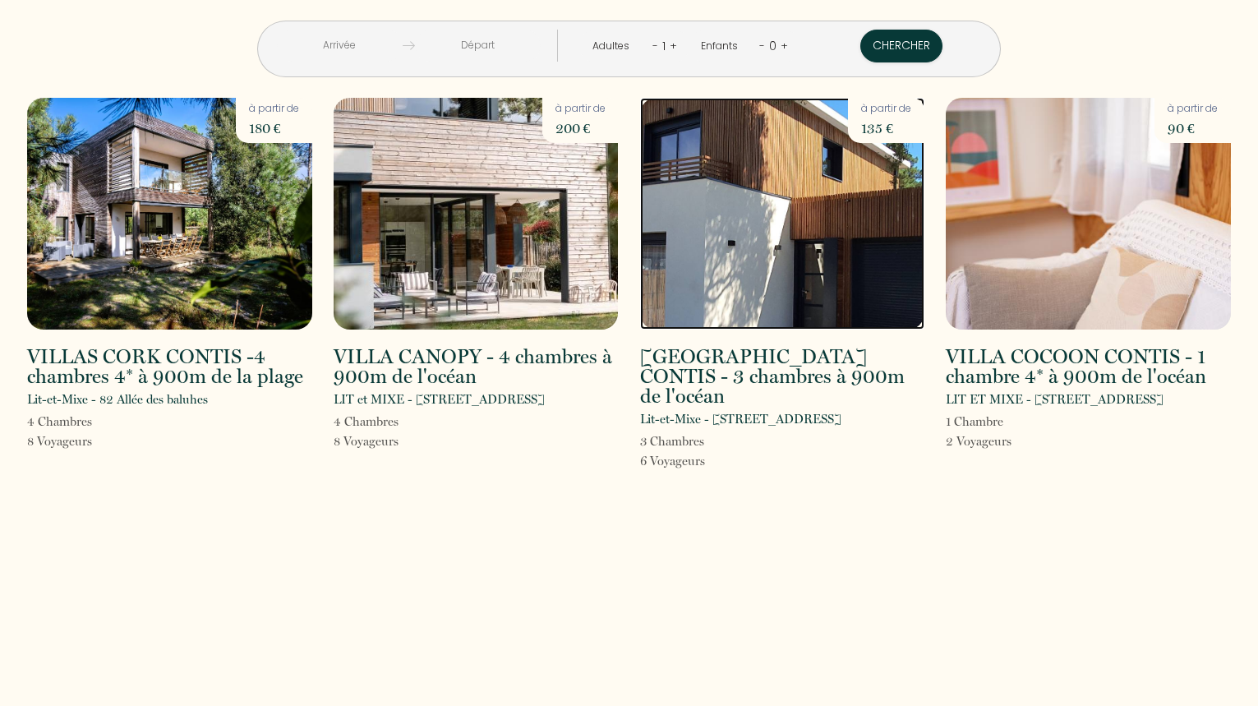
click at [737, 262] on img at bounding box center [782, 214] width 285 height 232
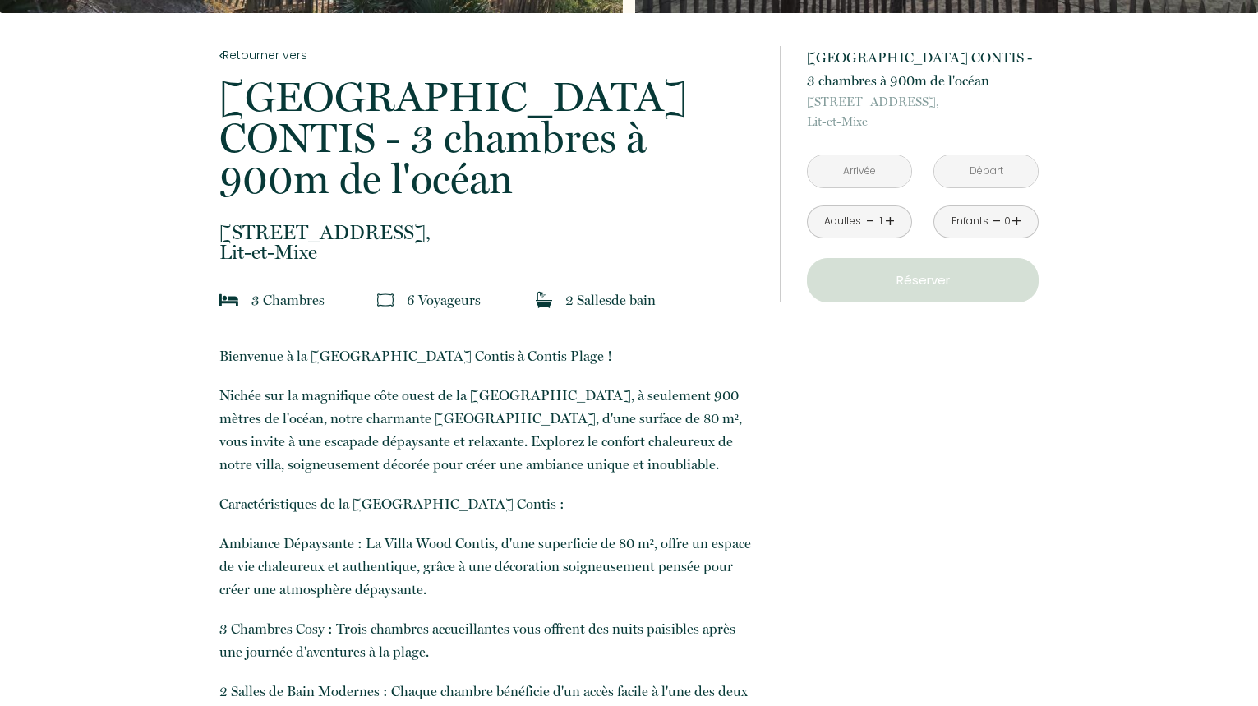
scroll to position [309, 0]
click at [843, 173] on input "text" at bounding box center [860, 170] width 104 height 32
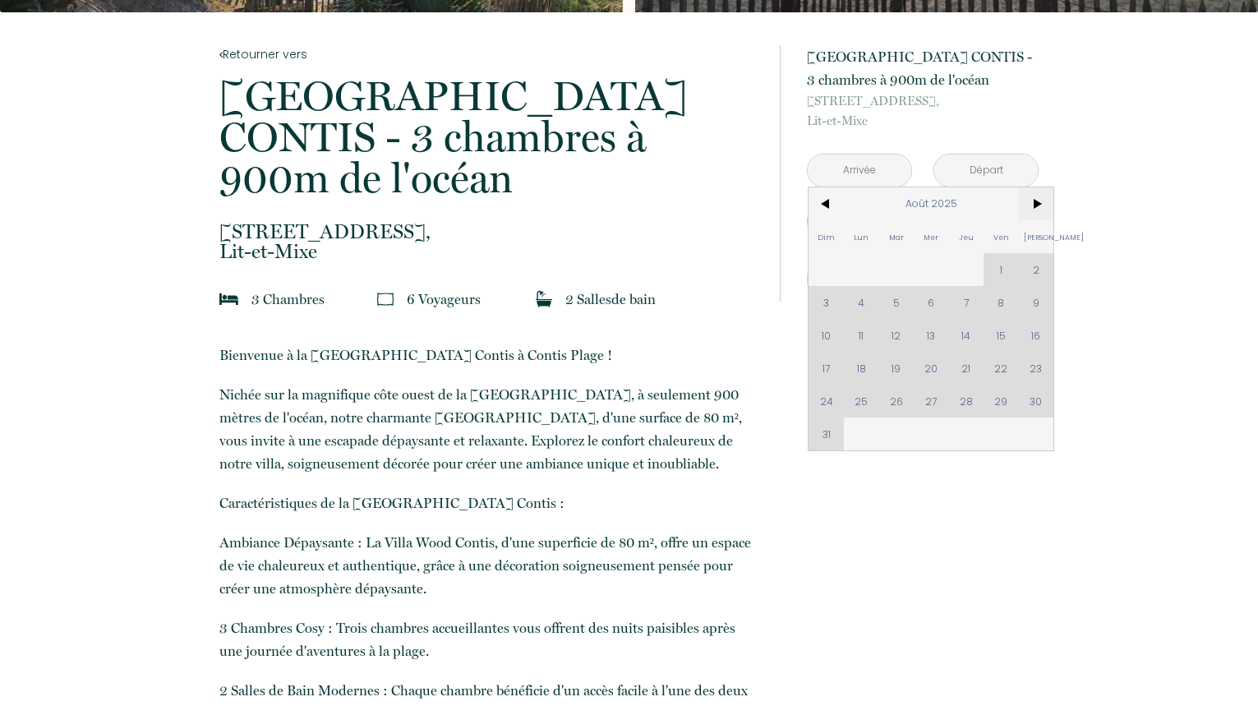
click at [1035, 202] on span ">" at bounding box center [1036, 203] width 35 height 33
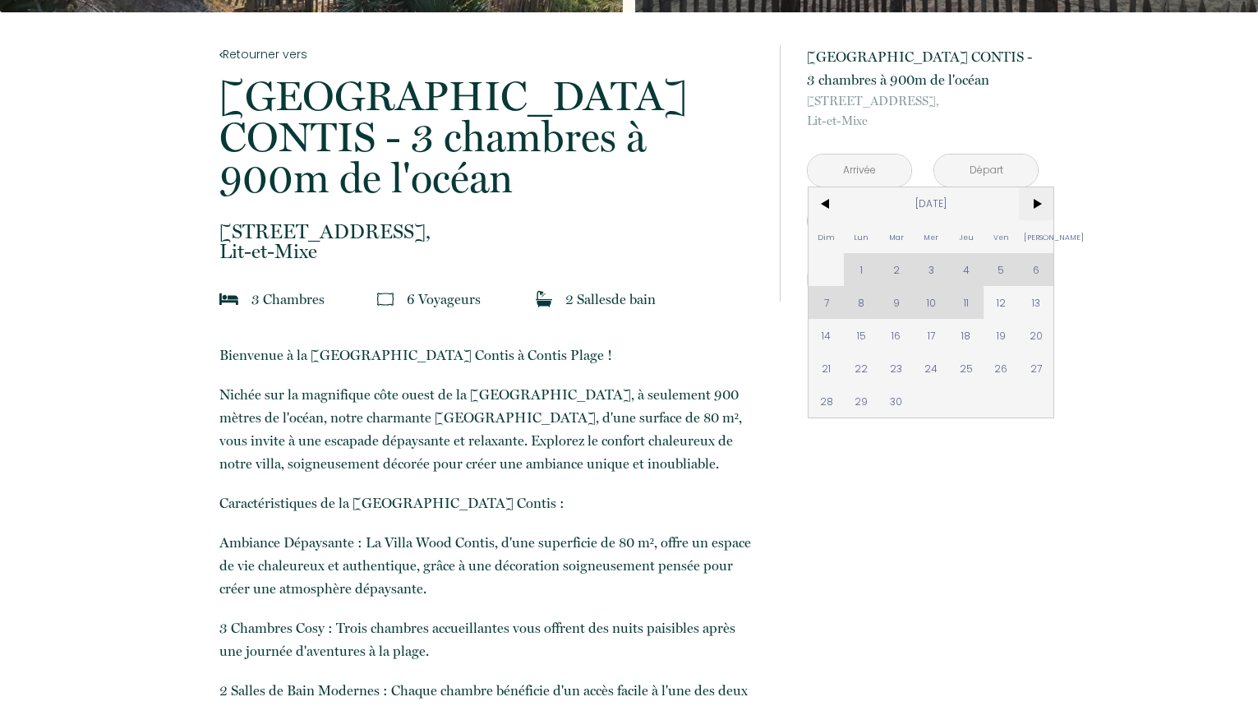
click at [1035, 202] on span ">" at bounding box center [1036, 203] width 35 height 33
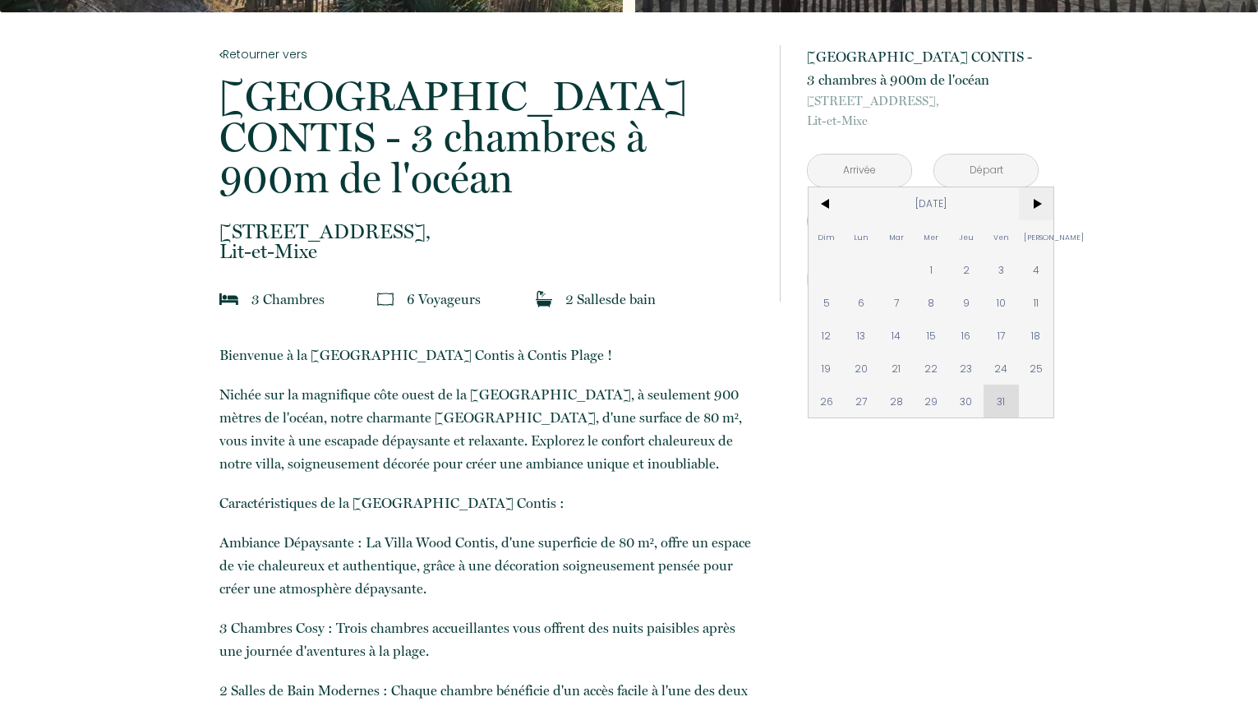
click at [1035, 202] on span ">" at bounding box center [1036, 203] width 35 height 33
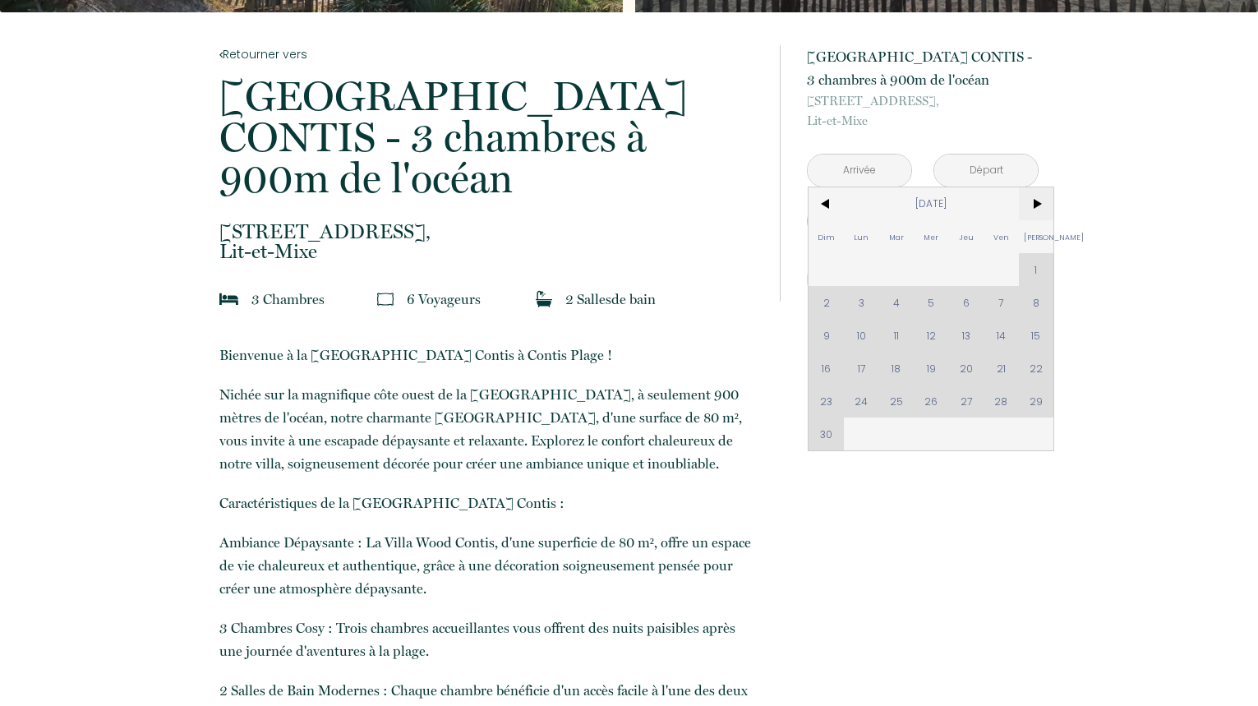
click at [1035, 202] on span ">" at bounding box center [1036, 203] width 35 height 33
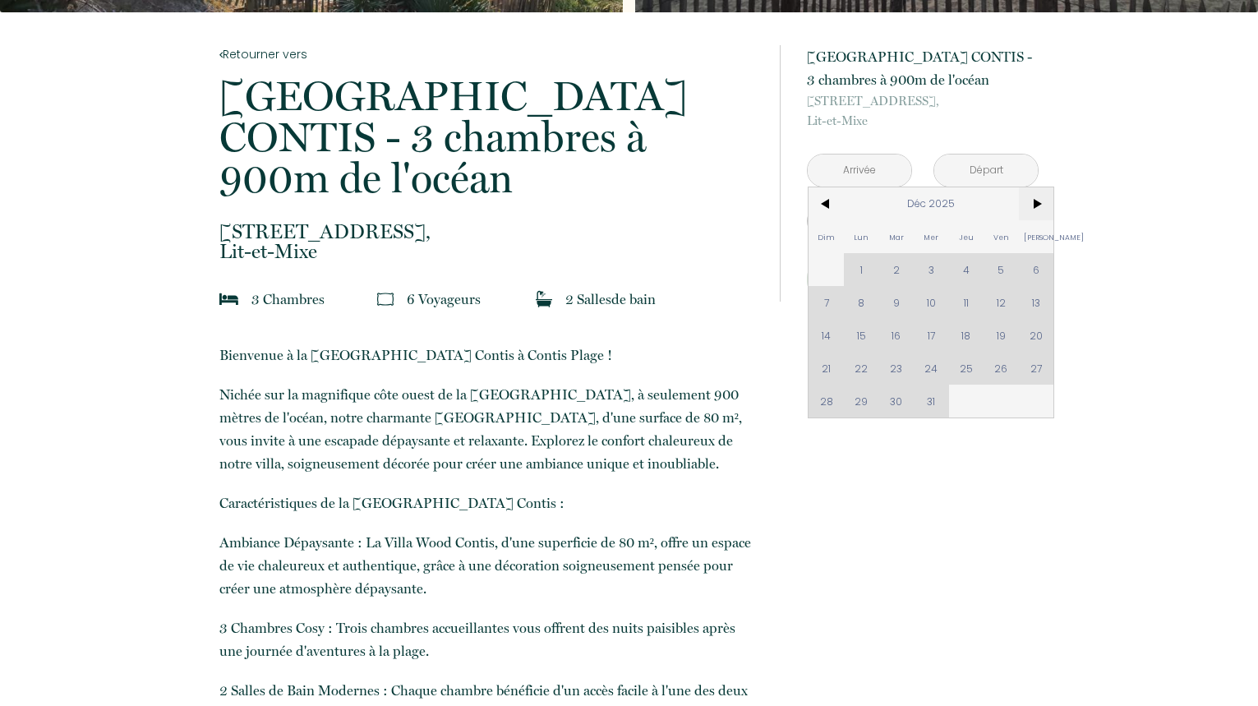
click at [1035, 202] on span ">" at bounding box center [1036, 203] width 35 height 33
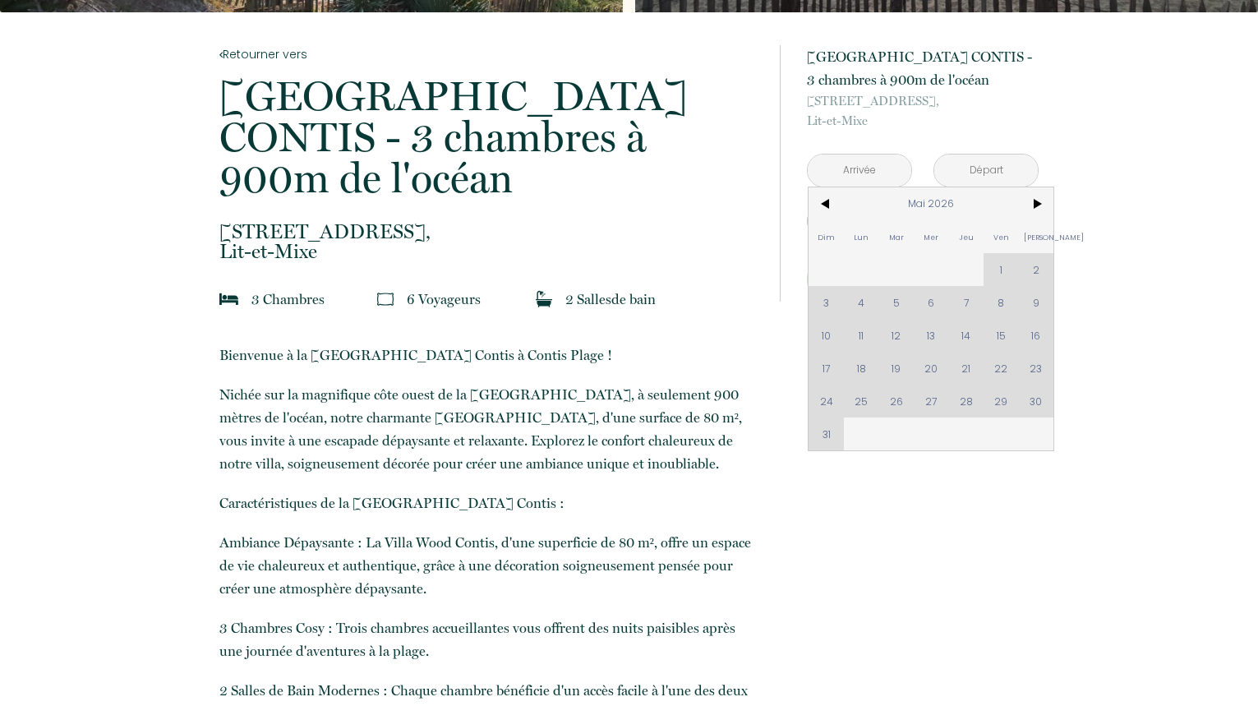
click at [998, 367] on div "Dim Lun Mar Mer Jeu Ven Sam 1 2 3 4 5 6 7 8 9 10 11 12 13 14 15 16 17 18 19 20 …" at bounding box center [931, 318] width 245 height 263
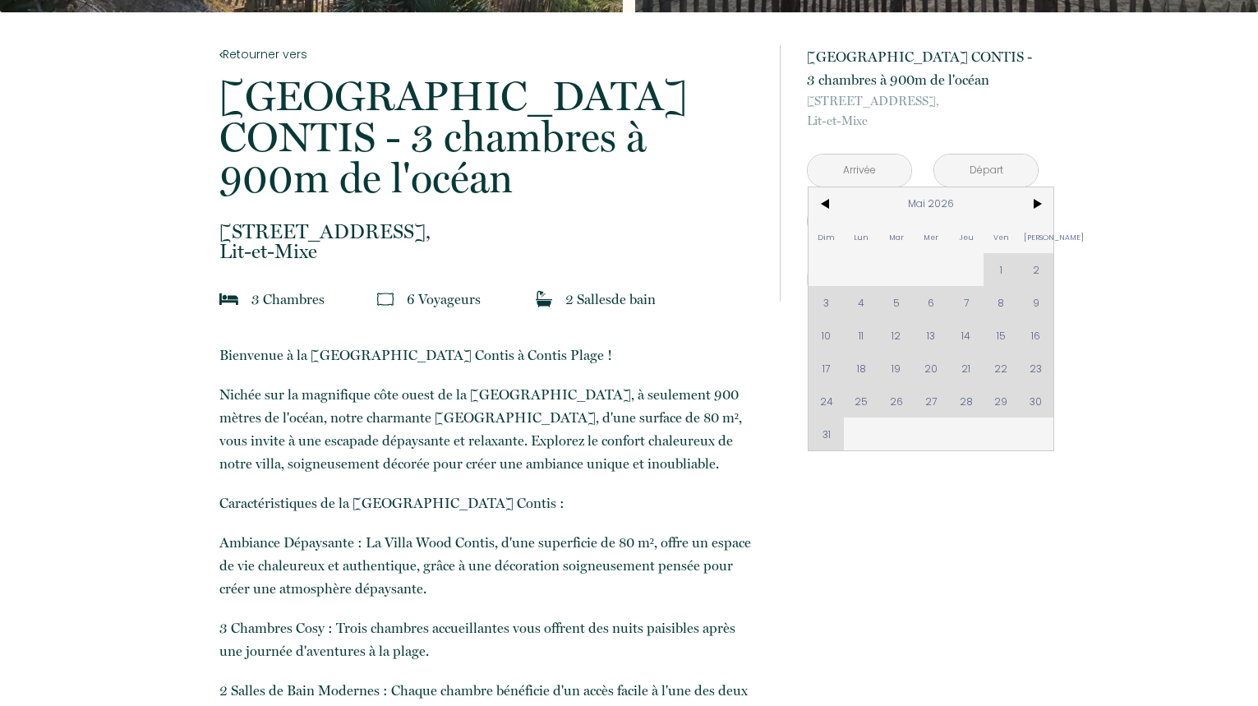
click at [998, 367] on div "Dim Lun Mar Mer Jeu Ven Sam 1 2 3 4 5 6 7 8 9 10 11 12 13 14 15 16 17 18 19 20 …" at bounding box center [931, 318] width 245 height 263
click at [830, 206] on span "<" at bounding box center [826, 203] width 35 height 33
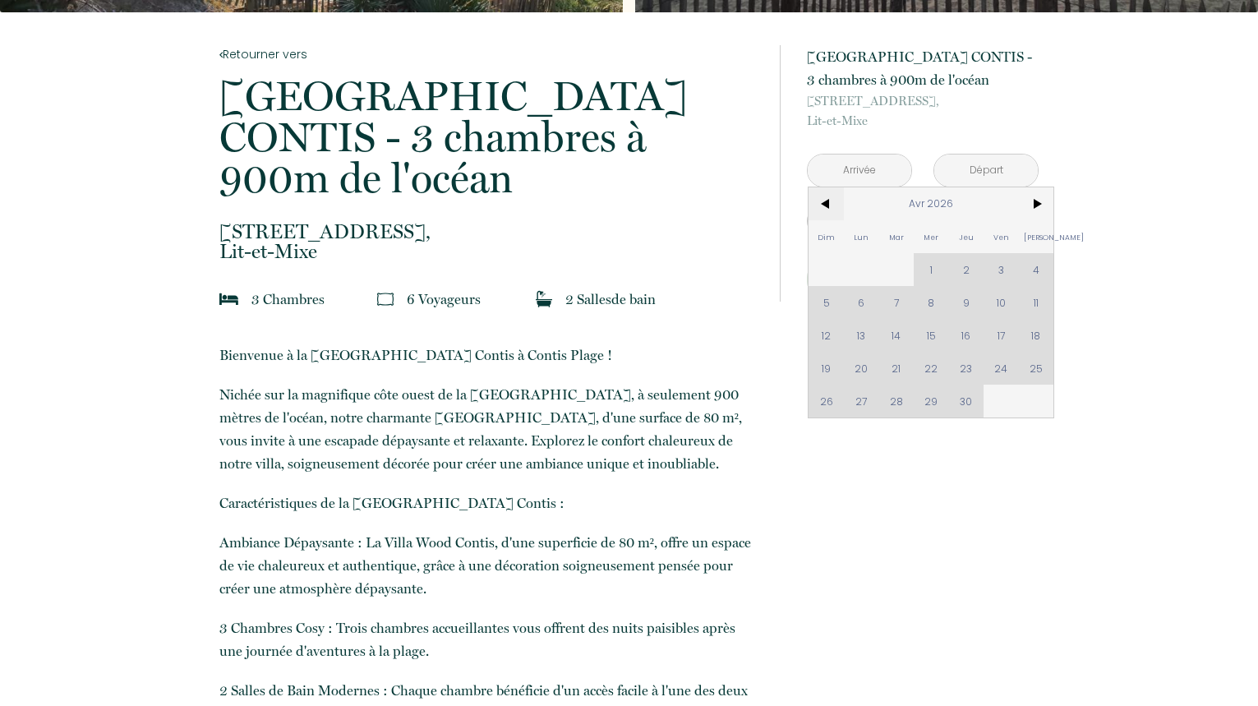
click at [830, 206] on span "<" at bounding box center [826, 203] width 35 height 33
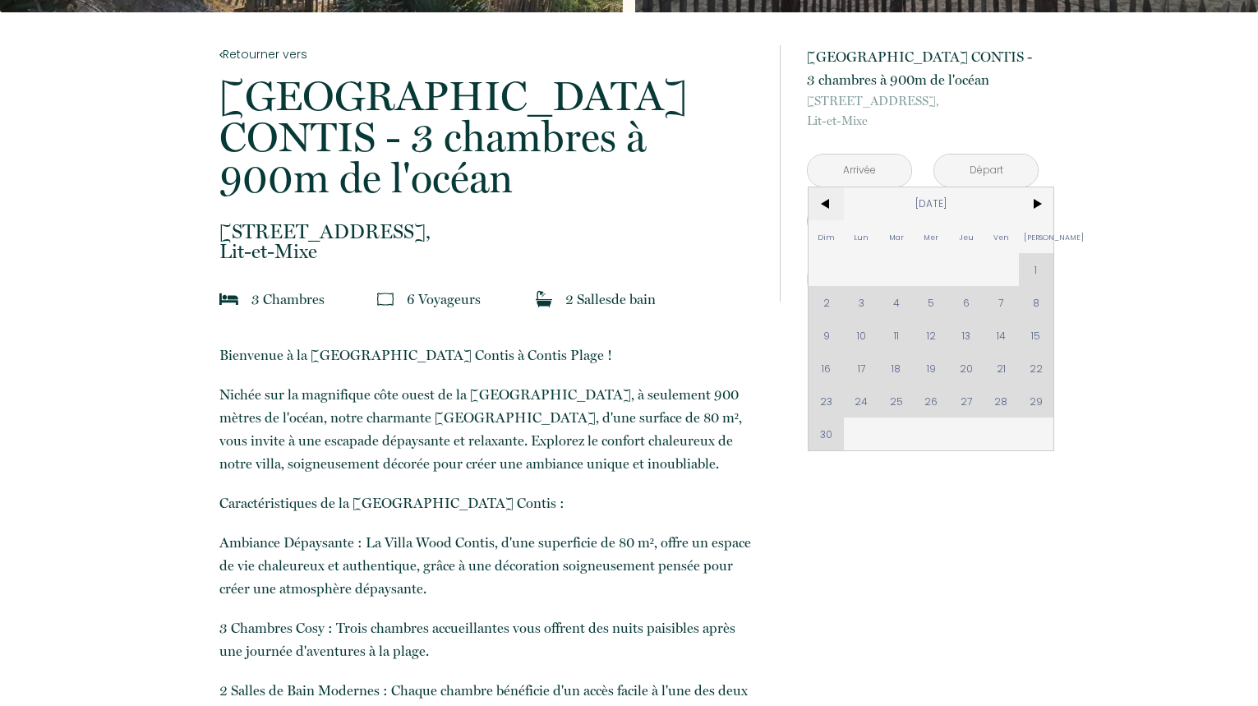
click at [830, 206] on span "<" at bounding box center [826, 203] width 35 height 33
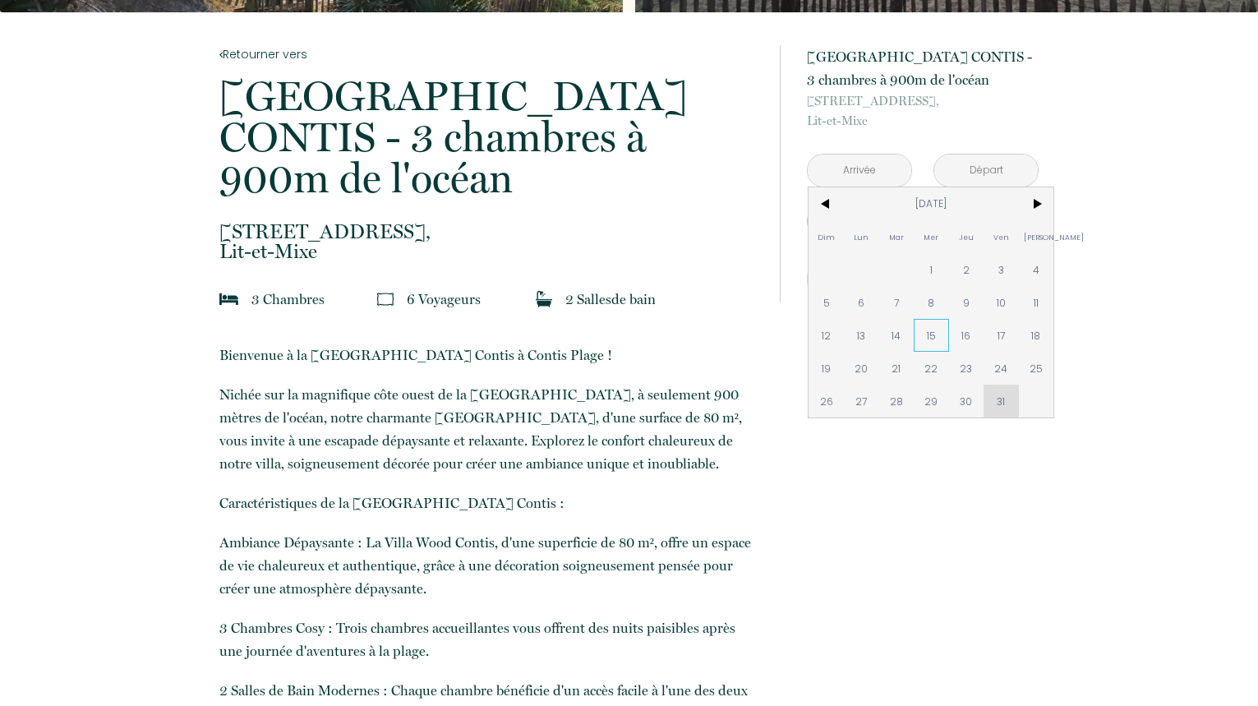
click at [934, 335] on span "15" at bounding box center [931, 335] width 35 height 33
type input "[DATE]"
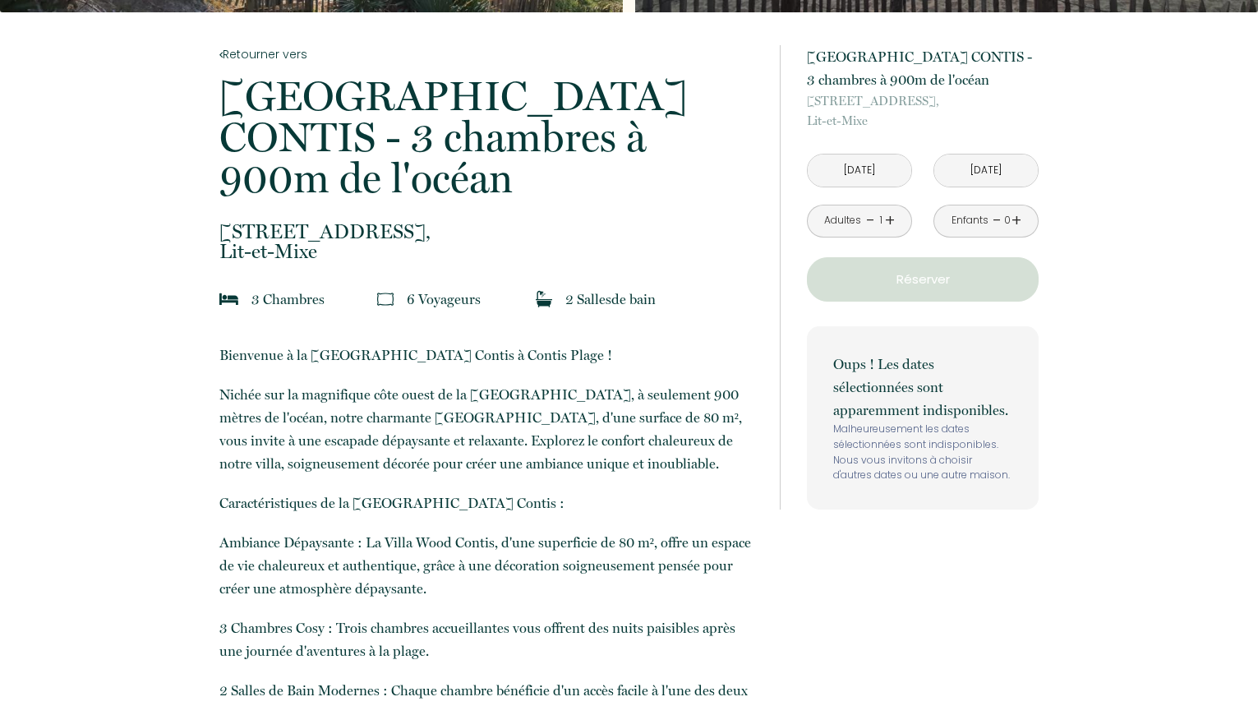
click at [868, 168] on input "[DATE]" at bounding box center [860, 170] width 104 height 32
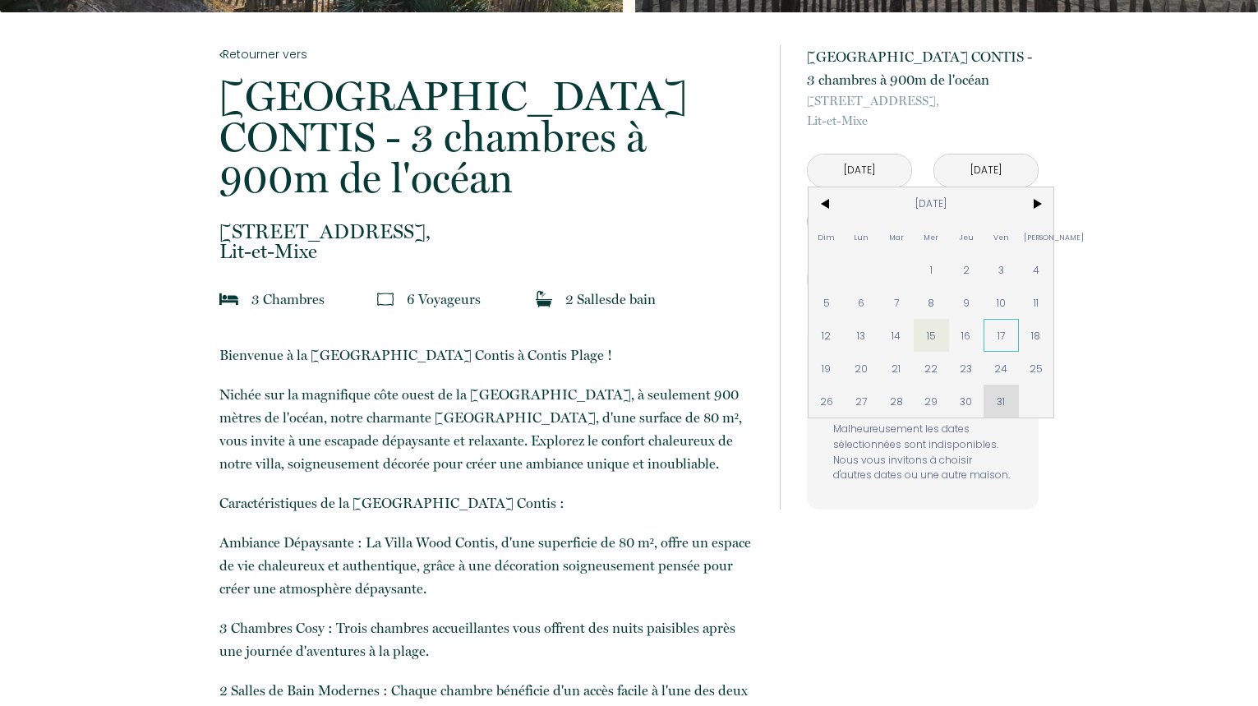
click at [1000, 335] on span "17" at bounding box center [1001, 335] width 35 height 33
type input "[DATE]"
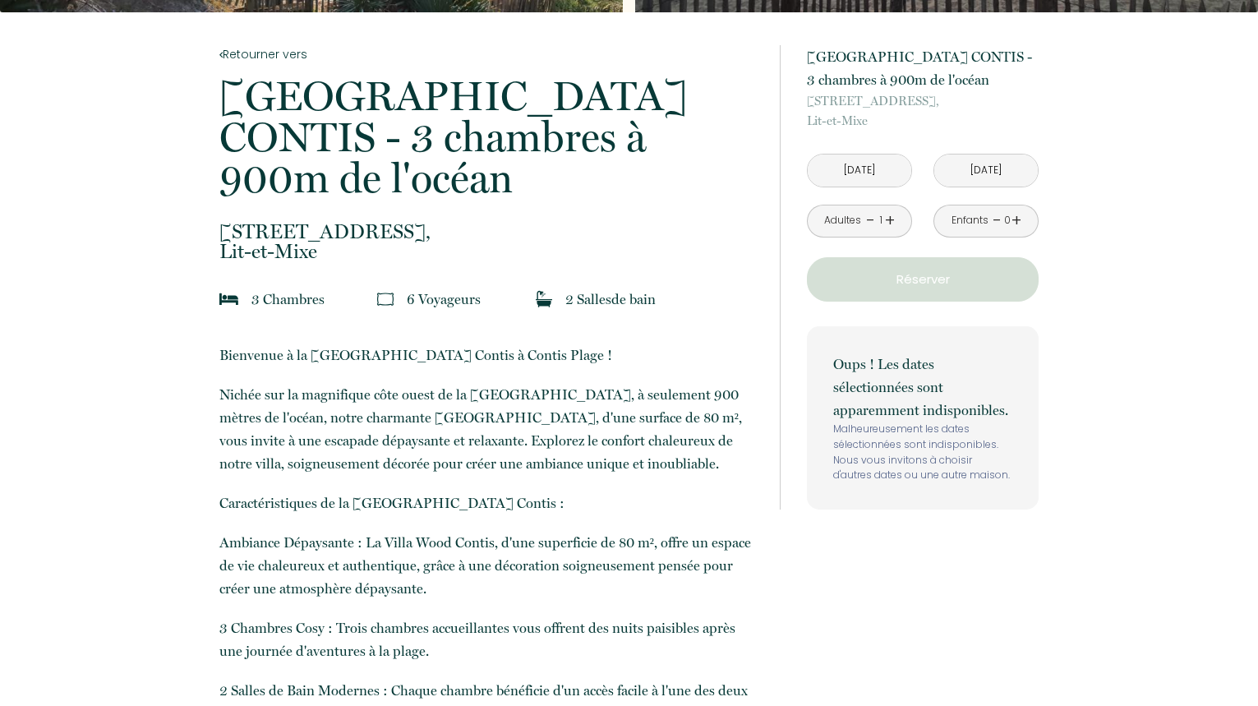
click at [969, 170] on input "[DATE]" at bounding box center [986, 170] width 104 height 32
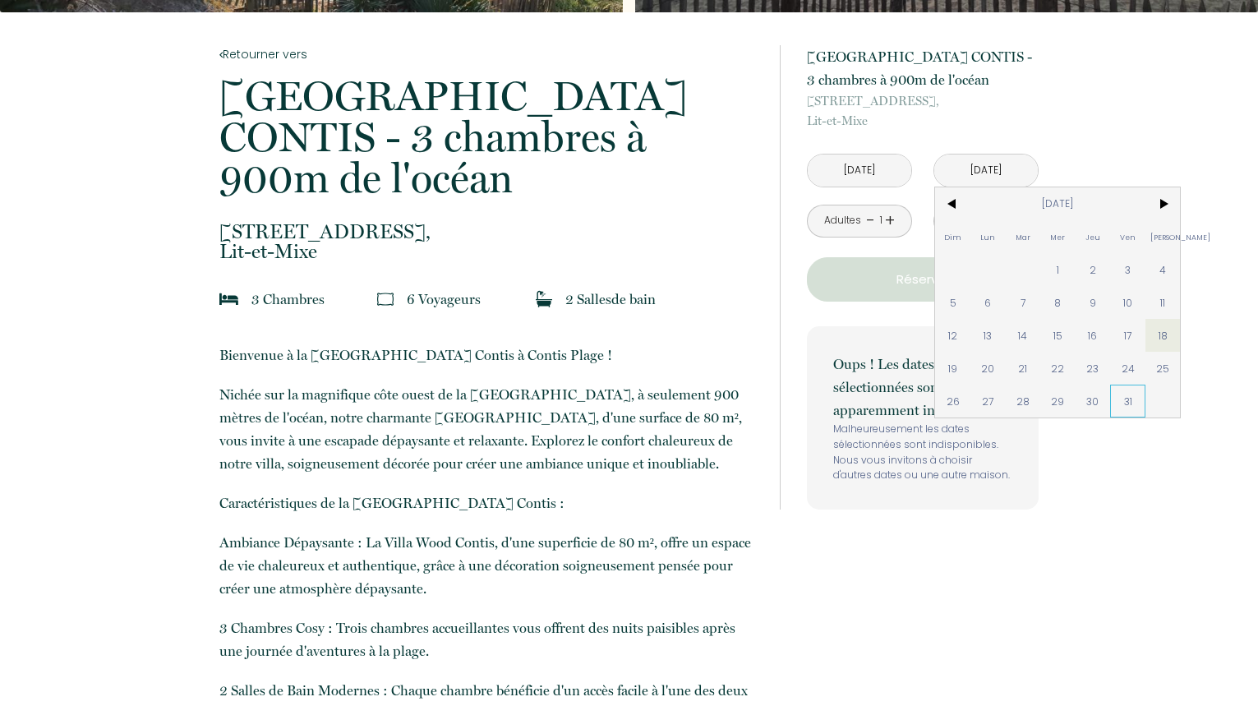
click at [1127, 402] on span "31" at bounding box center [1127, 401] width 35 height 33
type input "[DATE]"
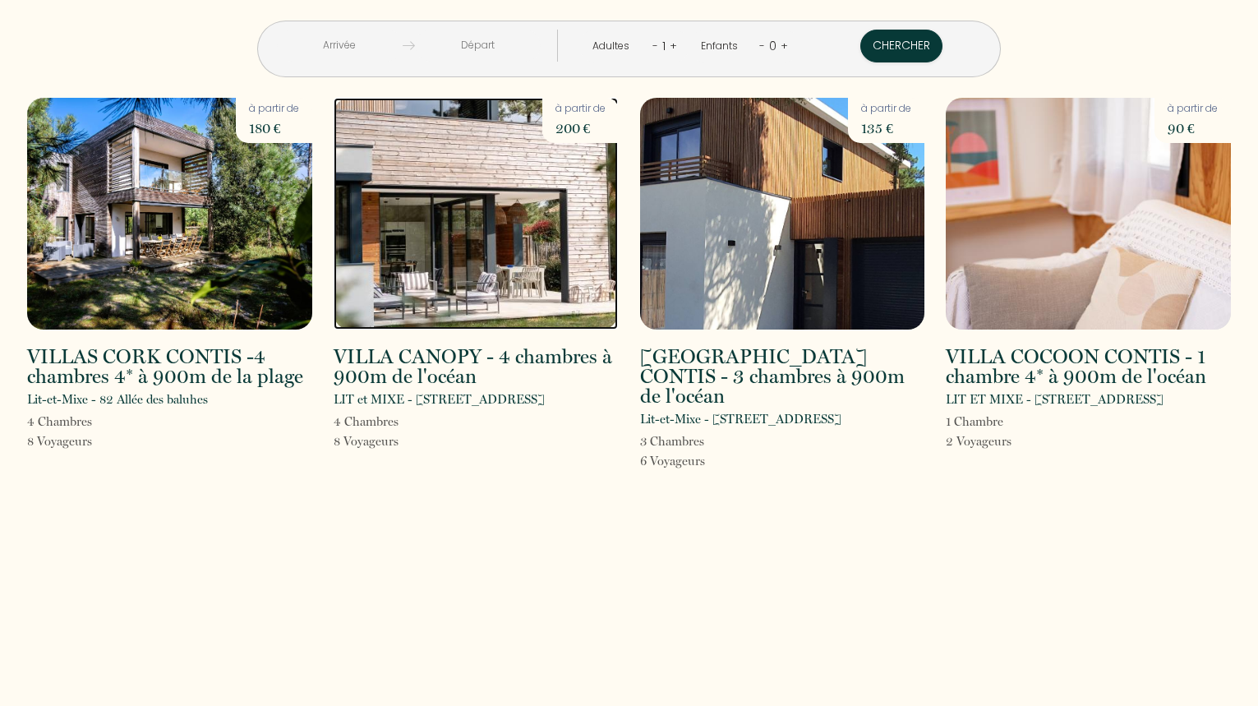
click at [487, 249] on img at bounding box center [476, 214] width 285 height 232
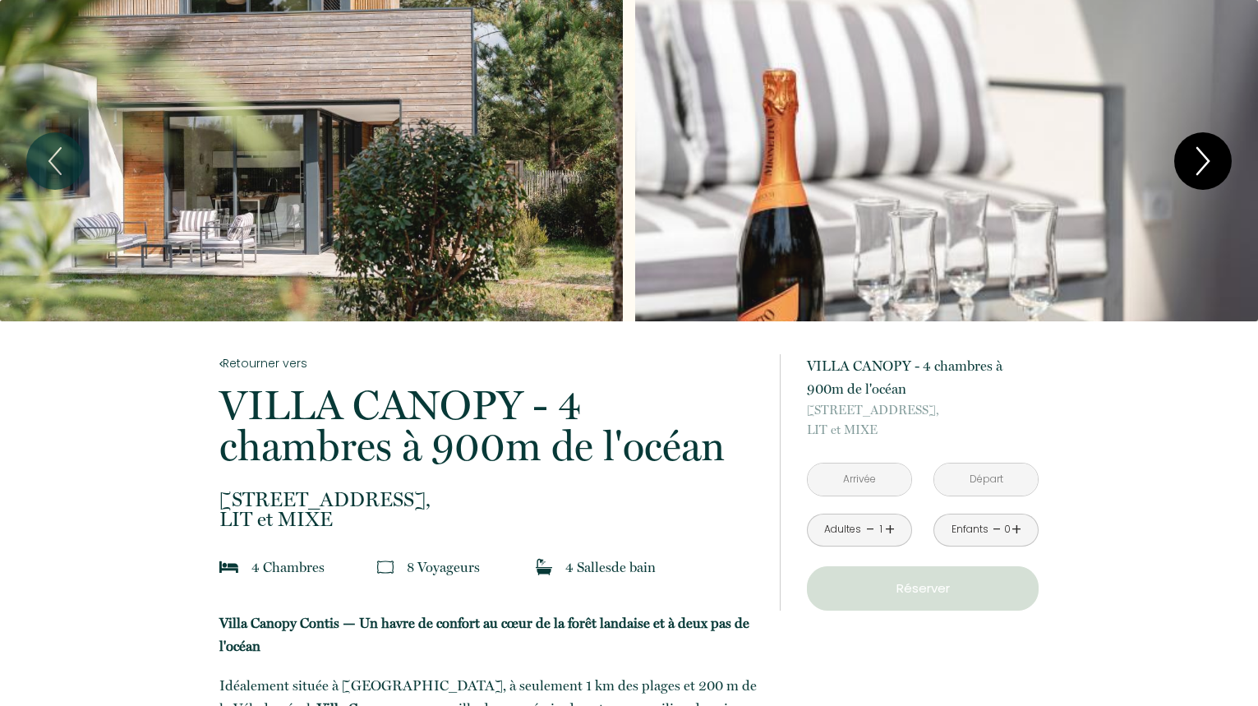
click at [1207, 161] on icon "Next" at bounding box center [1203, 161] width 12 height 26
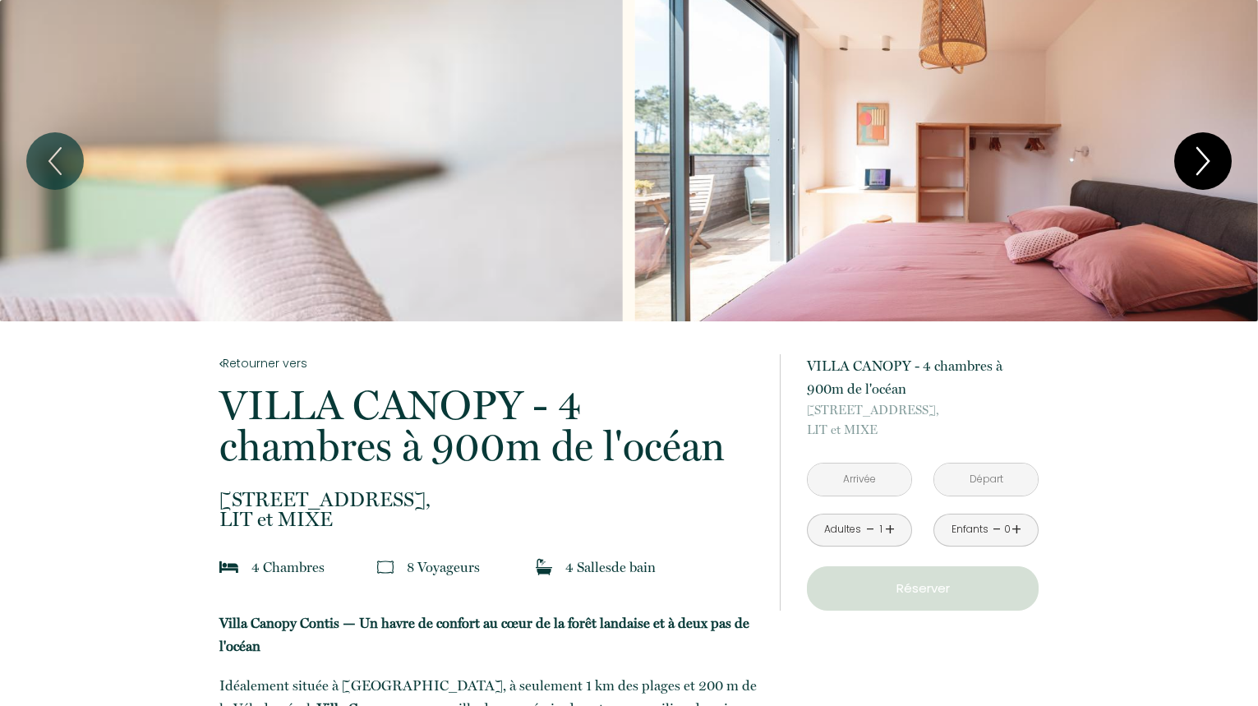
click at [1207, 161] on icon "Next" at bounding box center [1203, 161] width 12 height 26
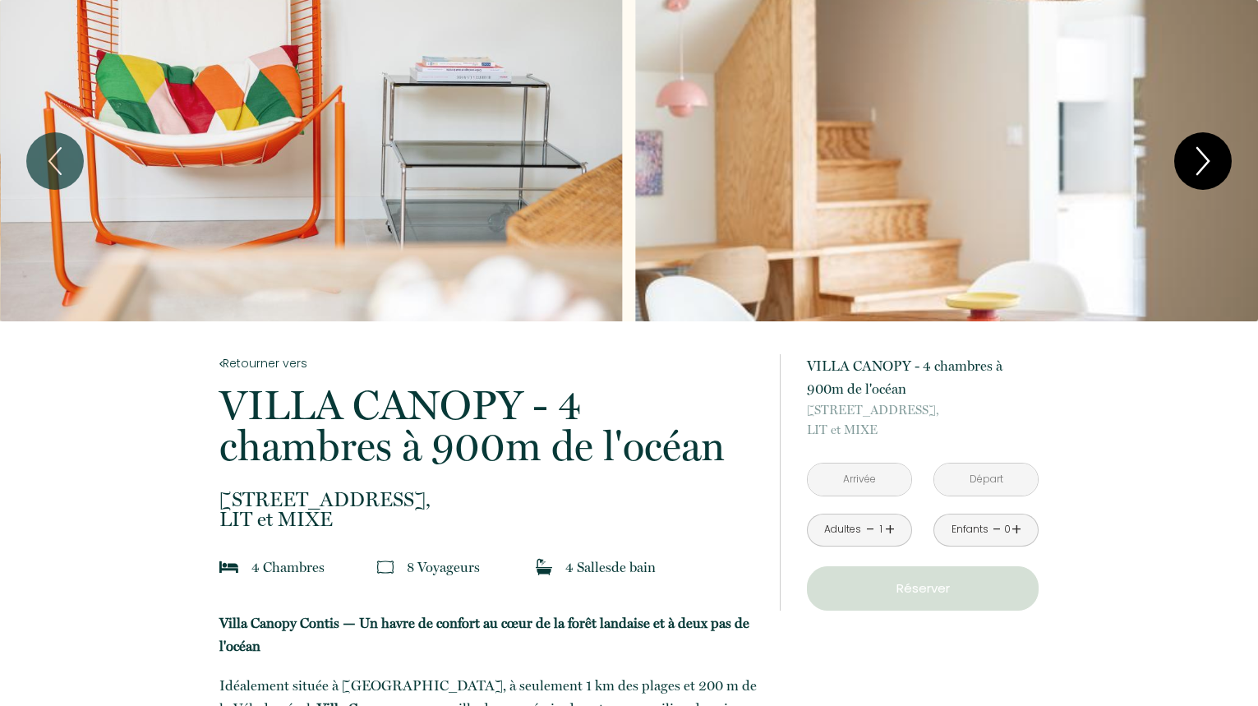
click at [1207, 161] on icon "Next" at bounding box center [1203, 161] width 12 height 26
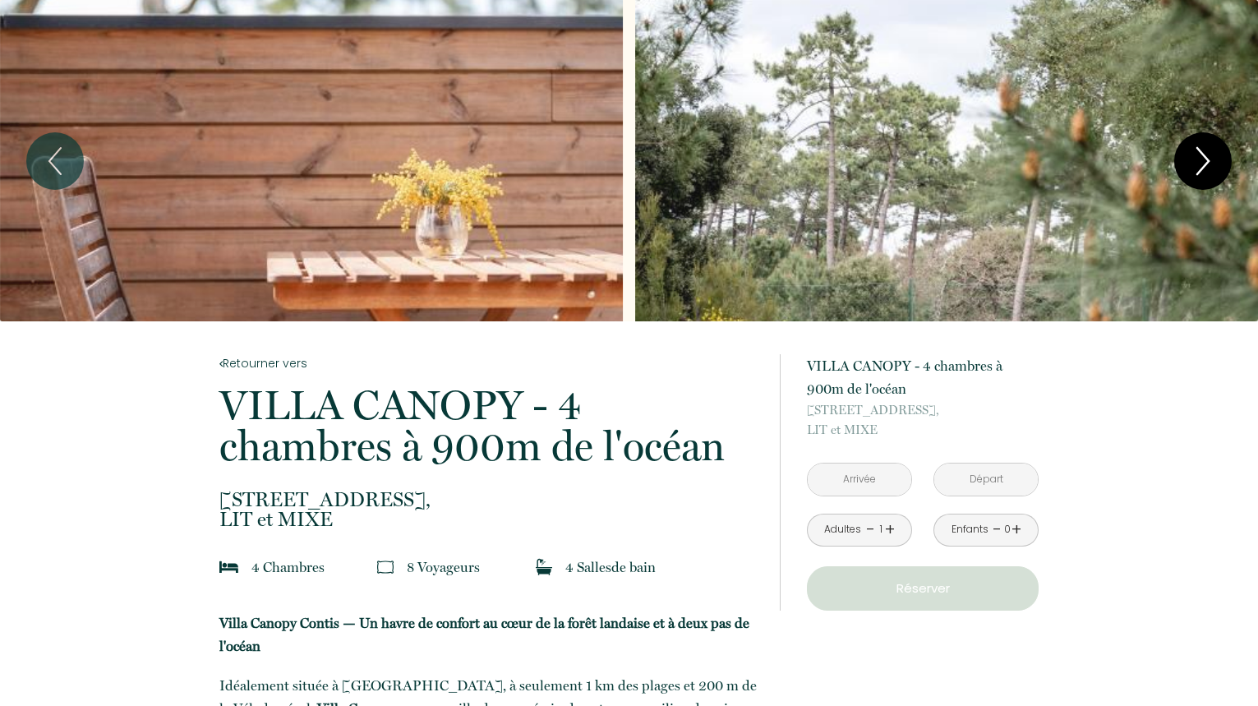
click at [1207, 161] on icon "Next" at bounding box center [1203, 161] width 12 height 26
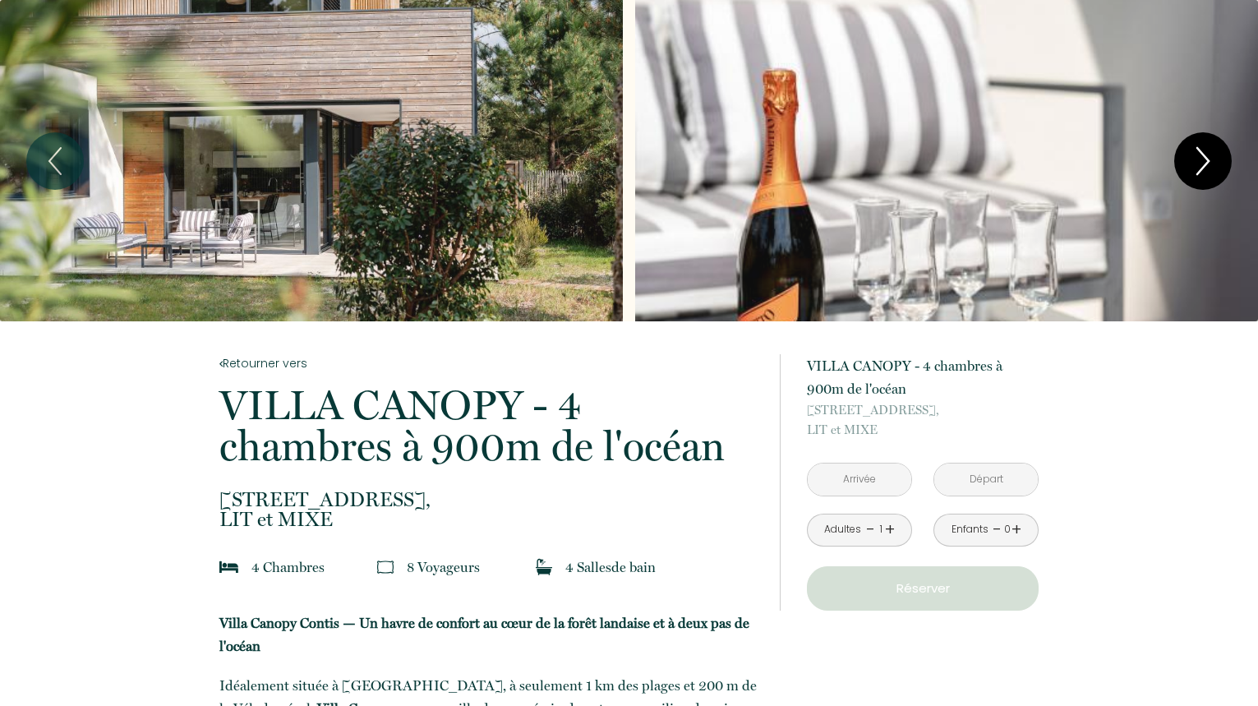
click at [1207, 161] on icon "Next" at bounding box center [1203, 161] width 12 height 26
